Goal: Check status: Check status

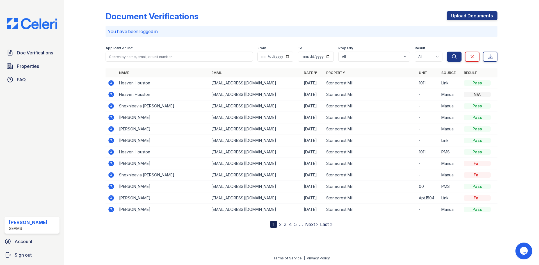
click at [112, 165] on icon at bounding box center [111, 164] width 6 height 6
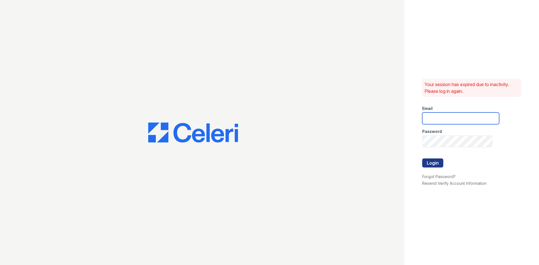
drag, startPoint x: 484, startPoint y: 120, endPoint x: 480, endPoint y: 120, distance: 4.2
click at [484, 120] on input "email" at bounding box center [460, 119] width 77 height 12
type input "[EMAIL_ADDRESS]"
click at [412, 150] on div "Your session has expired due to inactivity. Please log in again. Email lc3stone…" at bounding box center [471, 132] width 135 height 265
click at [422, 159] on button "Login" at bounding box center [432, 163] width 21 height 9
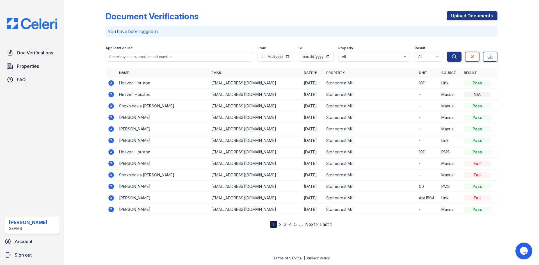
click at [113, 164] on icon at bounding box center [111, 164] width 6 height 6
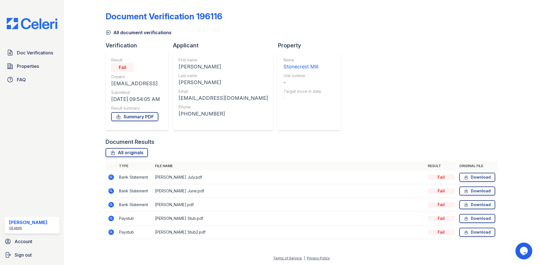
click at [47, 22] on img at bounding box center [32, 23] width 60 height 11
